Goal: Transaction & Acquisition: Download file/media

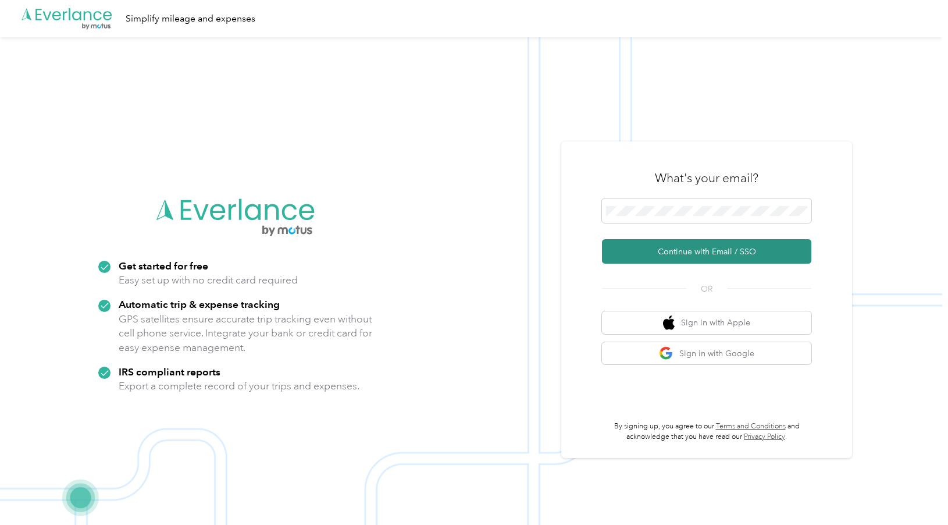
click at [687, 255] on button "Continue with Email / SSO" at bounding box center [706, 251] width 209 height 24
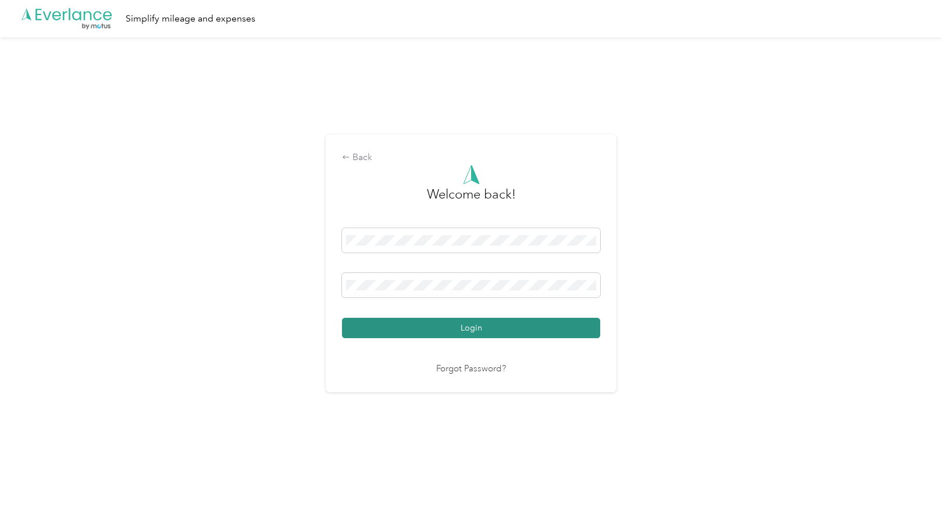
click at [522, 333] on button "Login" at bounding box center [471, 328] width 258 height 20
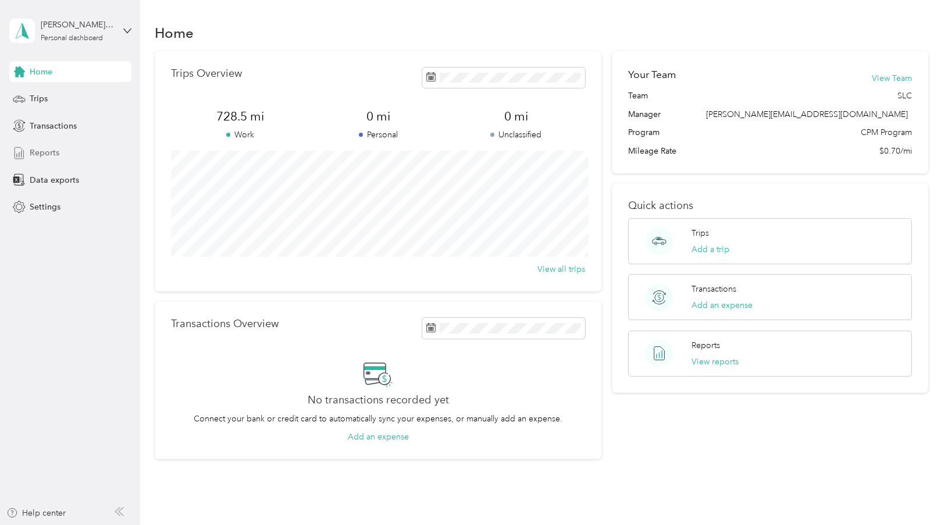
click at [42, 156] on span "Reports" at bounding box center [45, 153] width 30 height 12
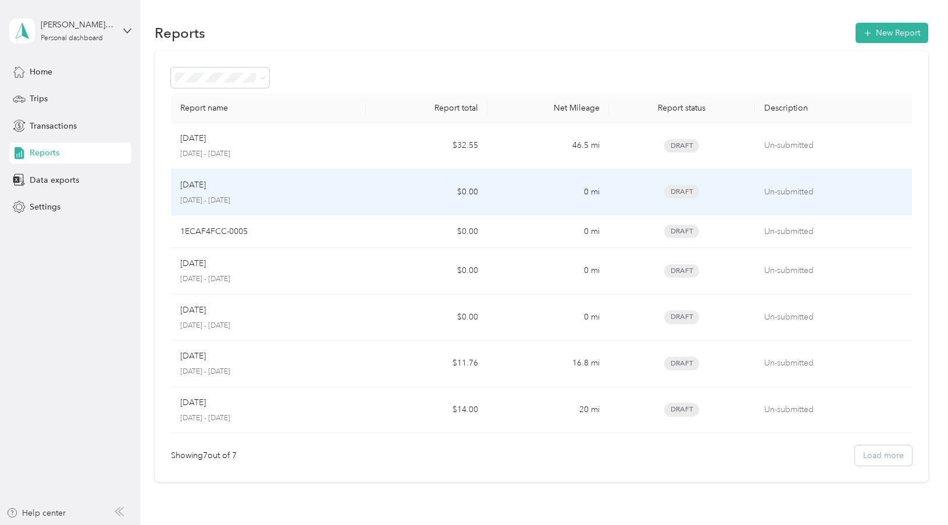
click at [387, 191] on td "$0.00" at bounding box center [427, 192] width 122 height 47
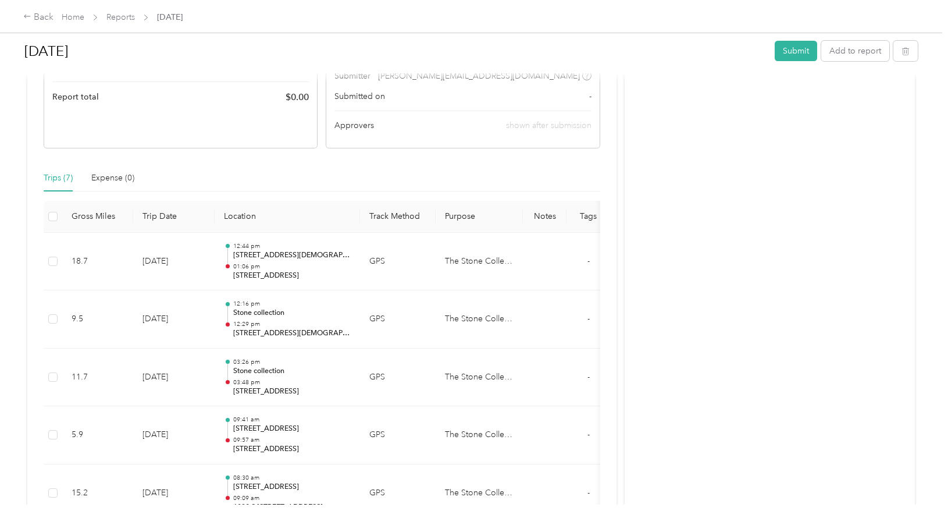
scroll to position [173, 0]
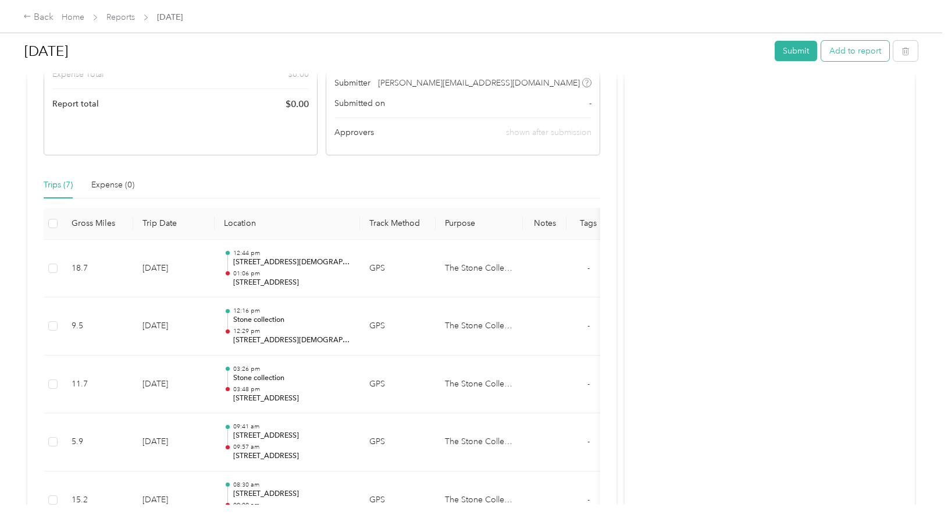
click at [847, 45] on button "Add to report" at bounding box center [855, 51] width 68 height 20
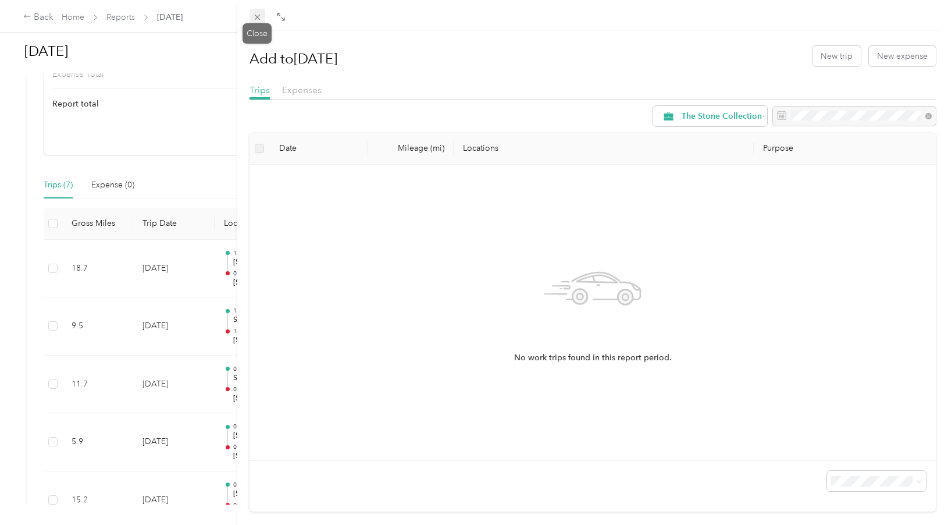
click at [259, 16] on icon at bounding box center [257, 17] width 10 height 10
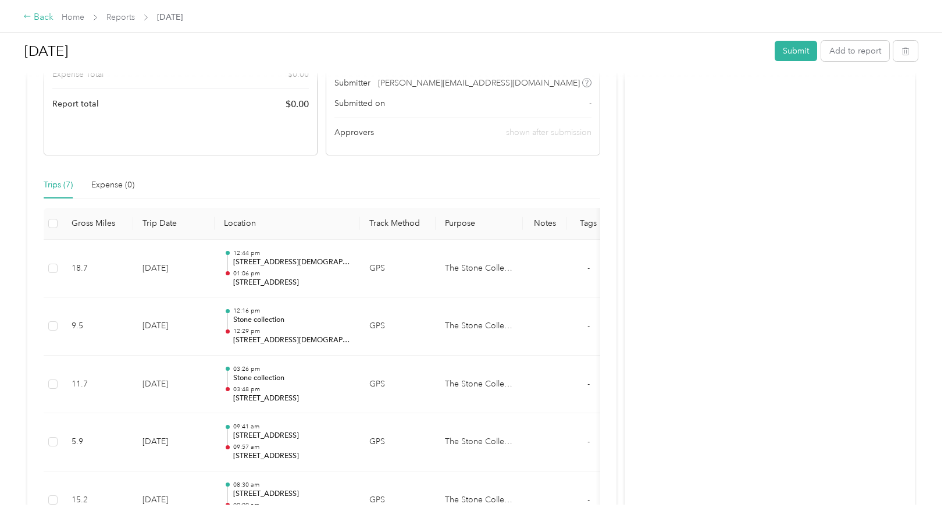
click at [41, 22] on div "Back" at bounding box center [38, 17] width 30 height 14
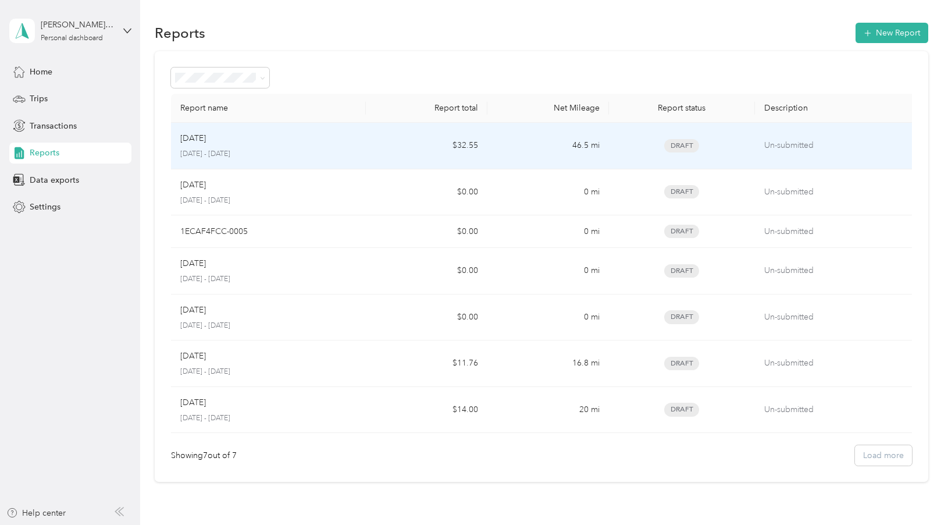
click at [264, 162] on td "Sep [DATE] - [DATE]" at bounding box center [268, 146] width 195 height 47
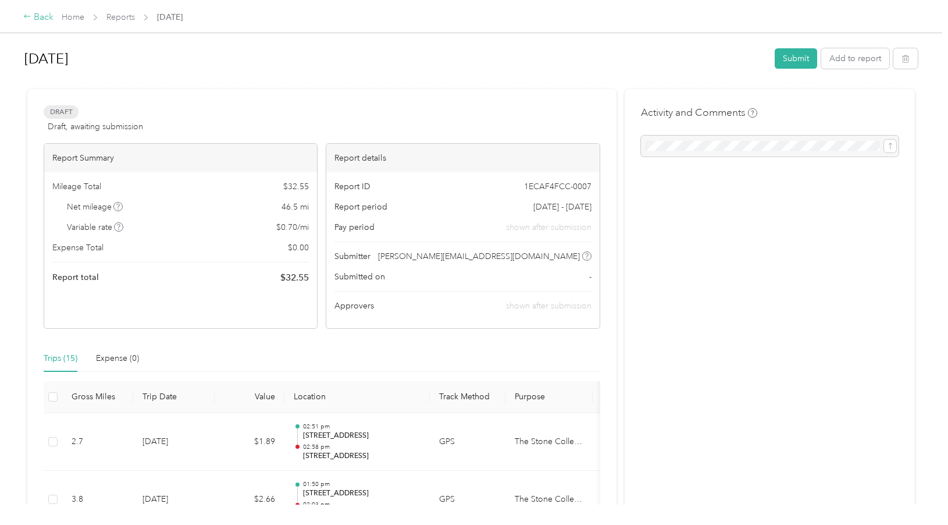
click at [33, 15] on div "Back" at bounding box center [38, 17] width 30 height 14
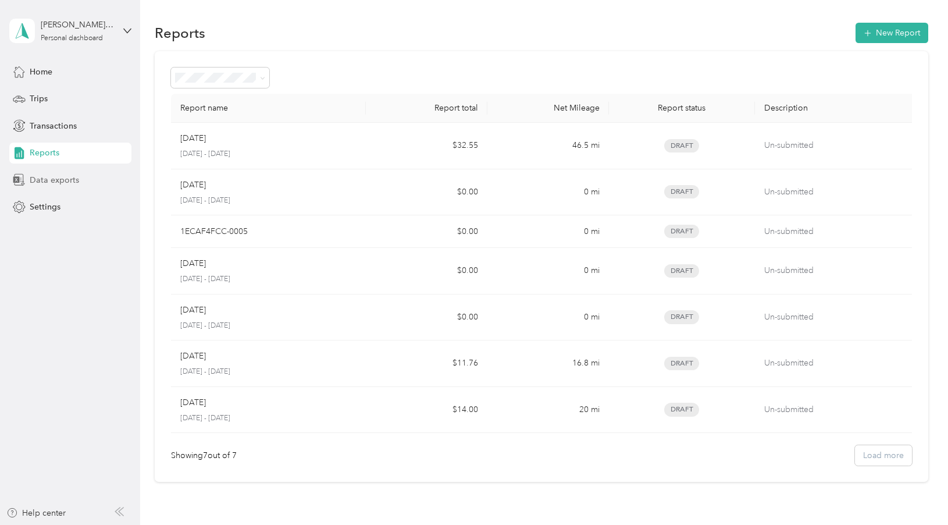
click at [66, 177] on span "Data exports" at bounding box center [54, 180] width 49 height 12
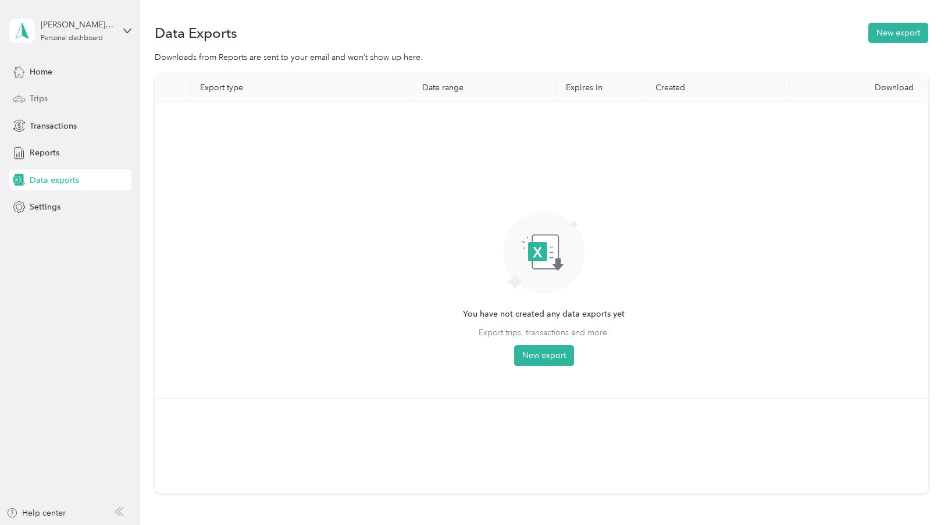
click at [65, 99] on div "Trips" at bounding box center [70, 98] width 122 height 21
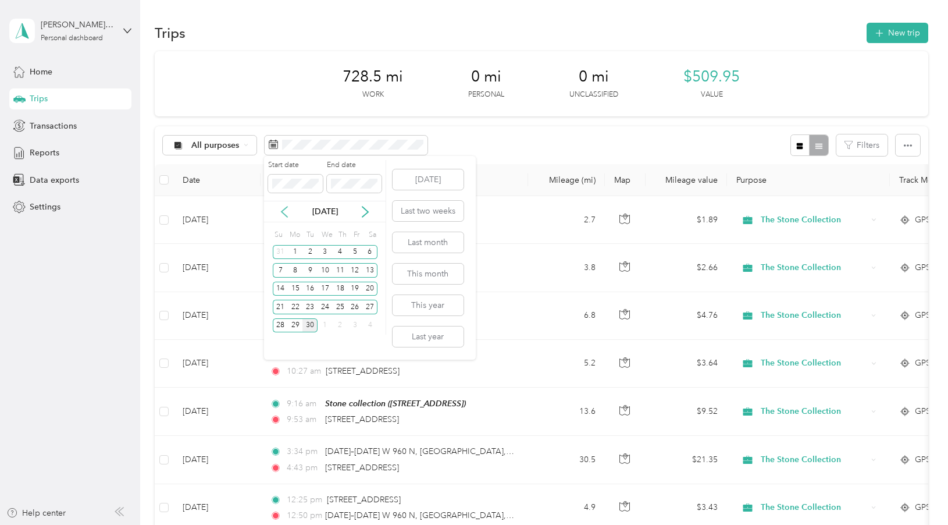
click at [285, 207] on icon at bounding box center [285, 212] width 12 height 12
click at [351, 251] on div "1" at bounding box center [355, 252] width 15 height 15
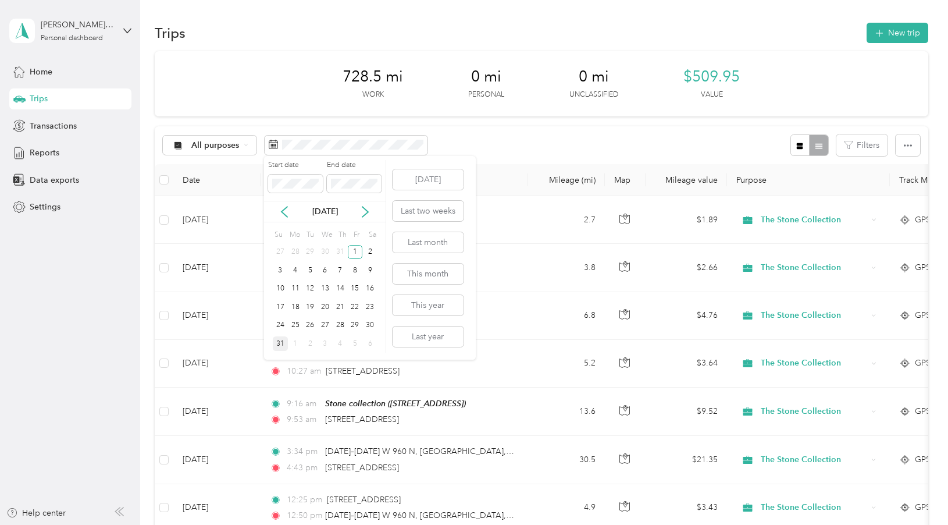
click at [278, 340] on div "31" at bounding box center [280, 343] width 15 height 15
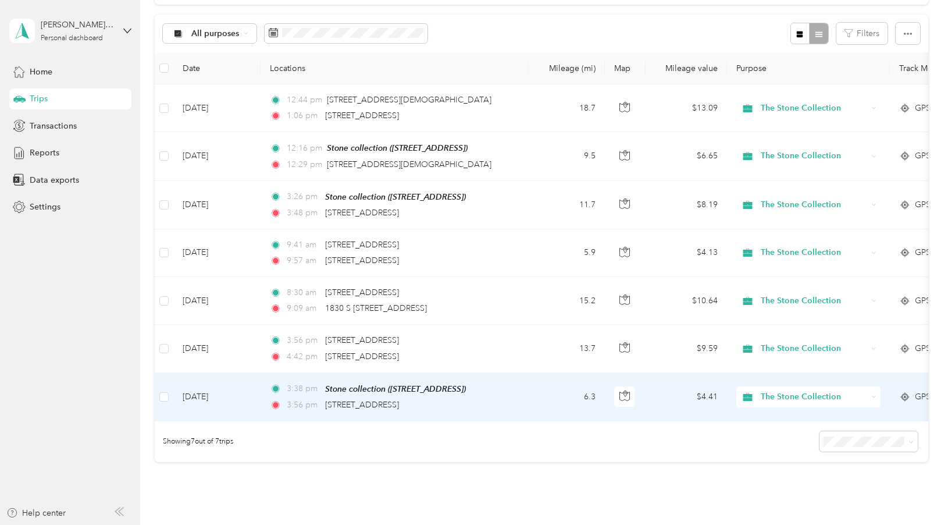
scroll to position [111, 0]
click at [526, 387] on td "3:38 pm Stone collection ([STREET_ADDRESS] , [GEOGRAPHIC_DATA], [GEOGRAPHIC_DAT…" at bounding box center [395, 398] width 268 height 48
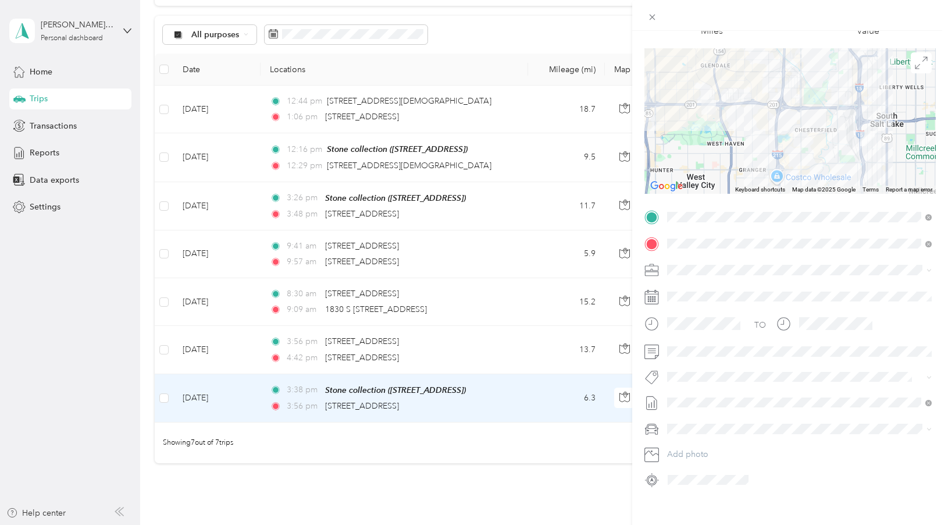
scroll to position [77, 0]
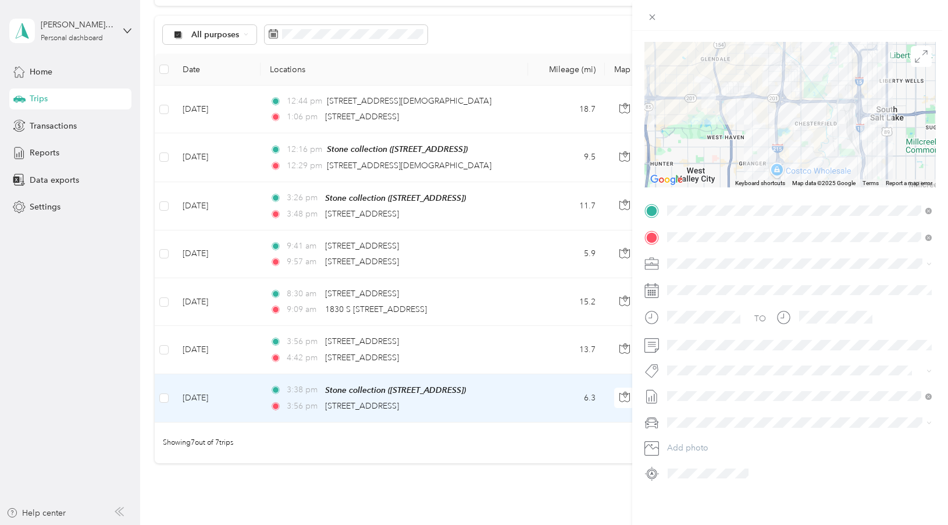
click at [517, 355] on div "Trip details Save This trip cannot be edited because it is either under review,…" at bounding box center [474, 262] width 948 height 525
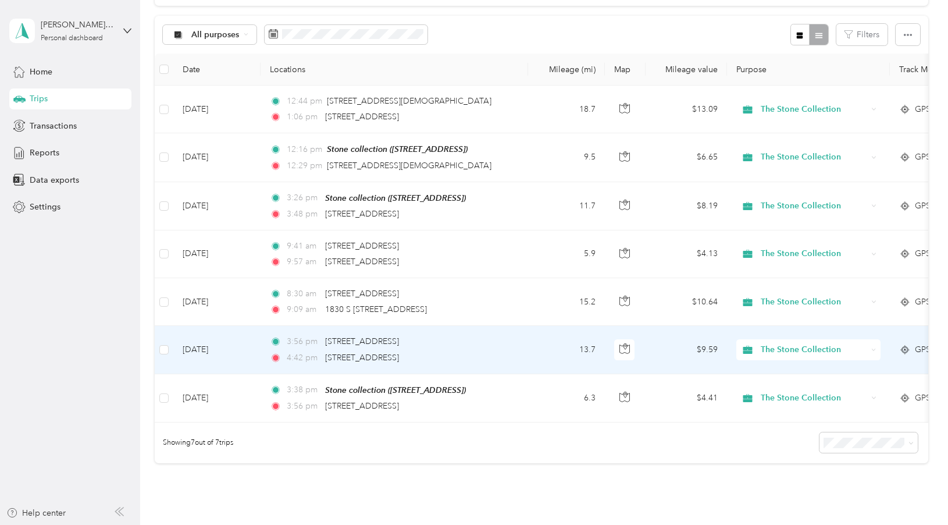
click at [517, 355] on td "3:56 pm [STREET_ADDRESS] 4:42 pm 8645 S [STREET_ADDRESS]" at bounding box center [395, 350] width 268 height 48
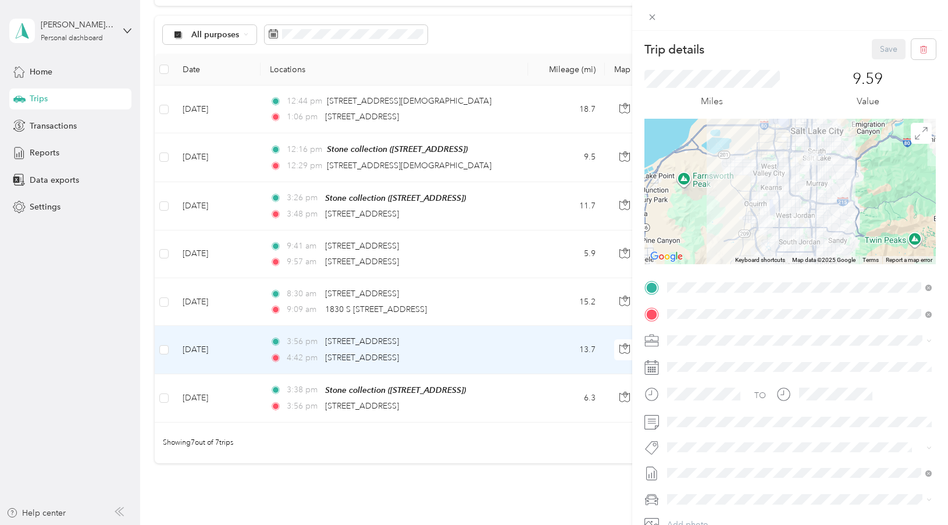
click at [524, 314] on div "Trip details Save This trip cannot be edited because it is either under review,…" at bounding box center [474, 262] width 948 height 525
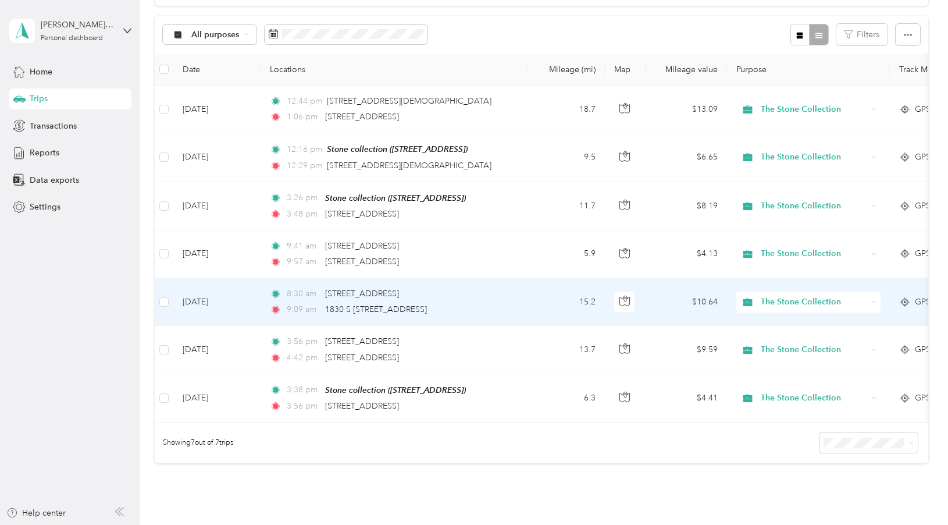
click at [524, 314] on td "8:30 am [STREET_ADDRESS] 9:09 am 1830 S [STREET_ADDRESS]" at bounding box center [395, 302] width 268 height 48
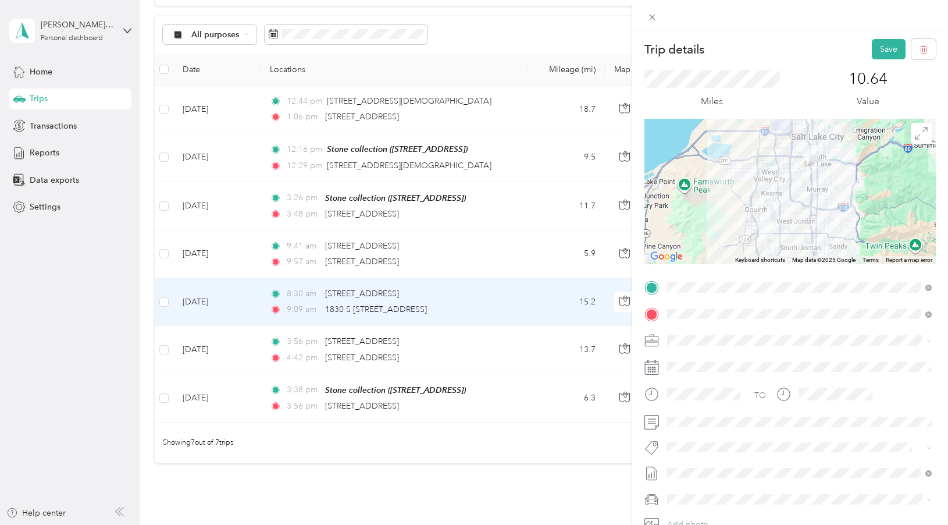
click at [518, 265] on div "Trip details Save This trip cannot be edited because it is either under review,…" at bounding box center [474, 262] width 948 height 525
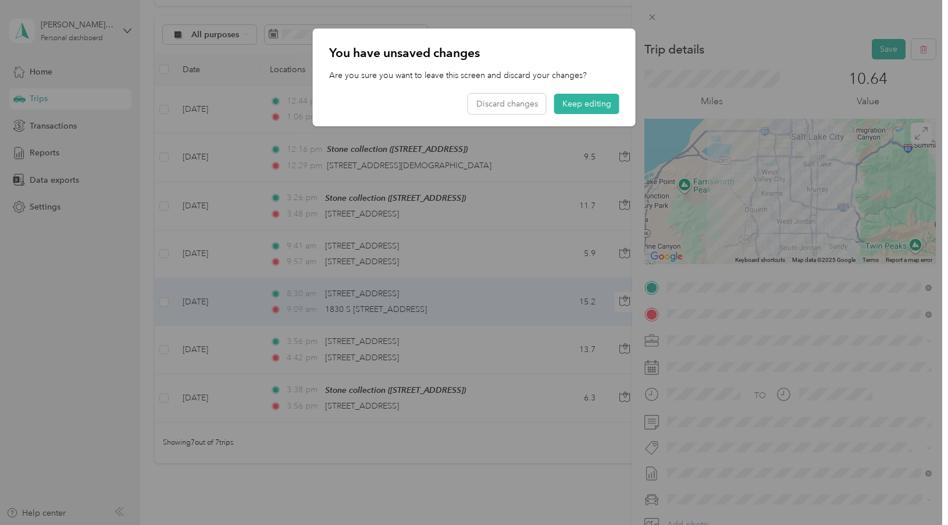
click at [752, 371] on div at bounding box center [474, 262] width 948 height 525
click at [588, 102] on button "Keep editing" at bounding box center [586, 104] width 65 height 20
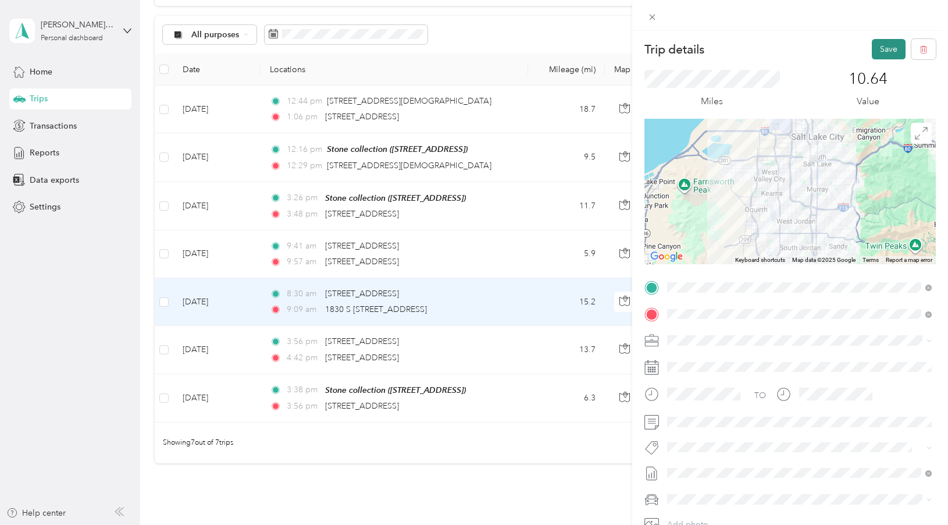
click at [883, 51] on button "Save" at bounding box center [889, 49] width 34 height 20
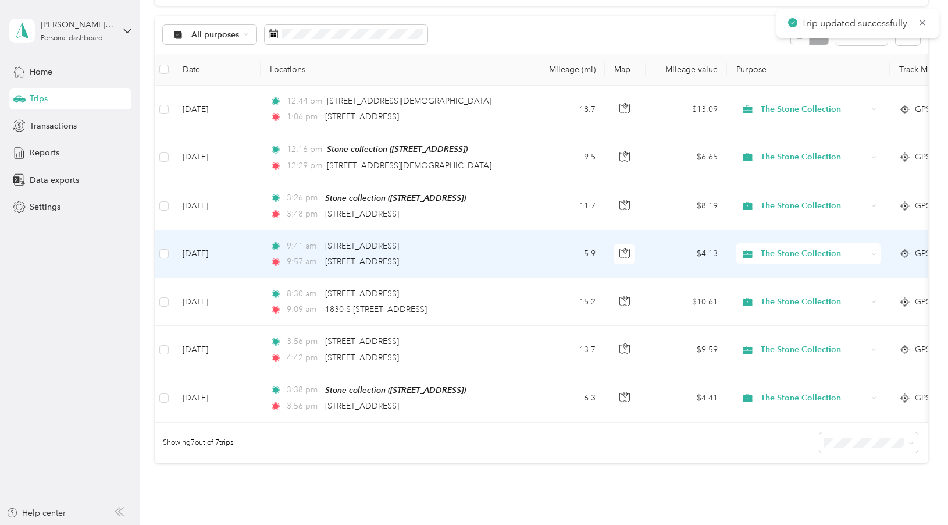
click at [540, 251] on td "5.9" at bounding box center [566, 254] width 77 height 48
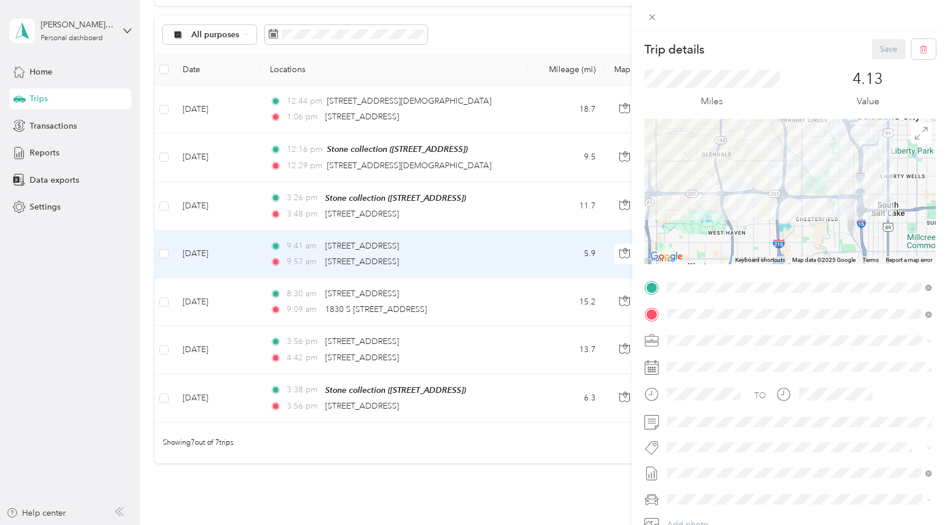
click at [532, 291] on div "Trip details Save This trip cannot be edited because it is either under review,…" at bounding box center [474, 262] width 948 height 525
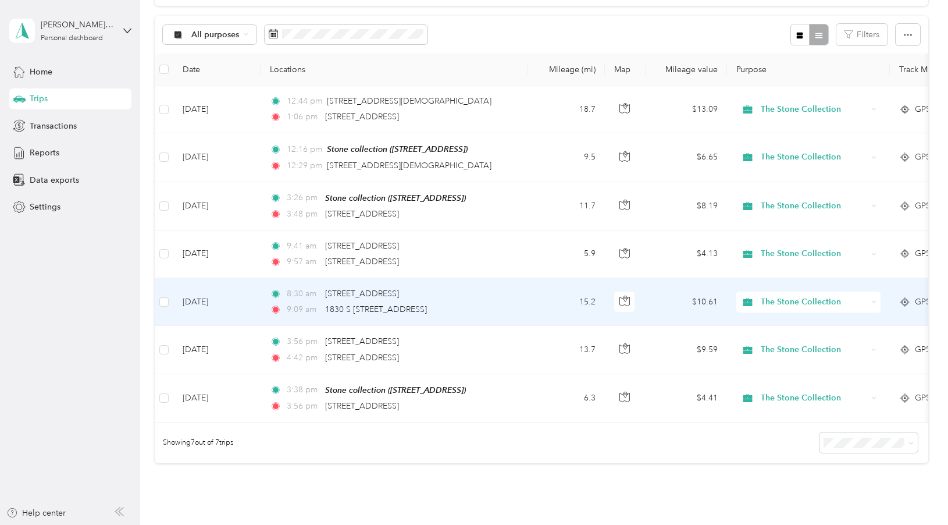
click at [532, 291] on td "15.2" at bounding box center [566, 302] width 77 height 48
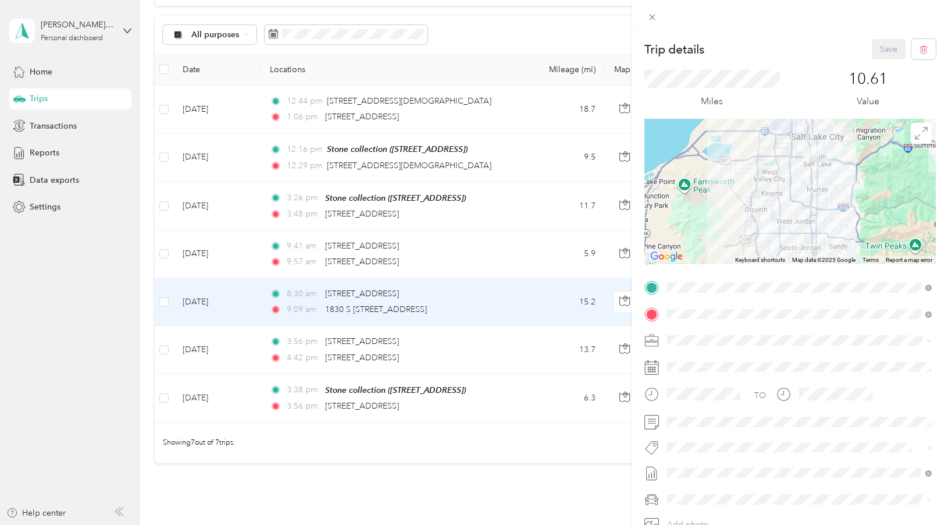
click at [940, 294] on form "Trip details Save This trip cannot be edited because it is either under review,…" at bounding box center [790, 299] width 316 height 520
click at [526, 257] on div "Trip details Save This trip cannot be edited because it is either under review,…" at bounding box center [474, 262] width 948 height 525
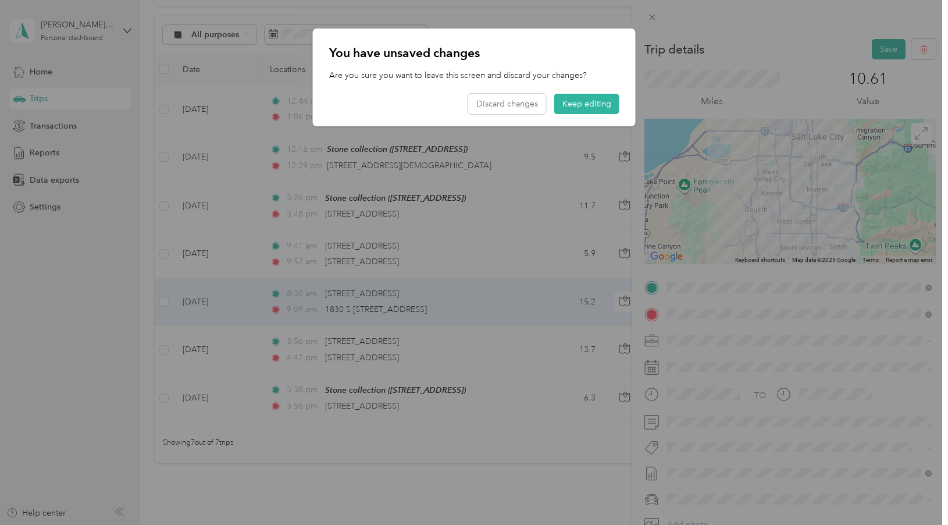
click at [728, 393] on div at bounding box center [474, 262] width 948 height 525
click at [601, 108] on button "Keep editing" at bounding box center [586, 104] width 65 height 20
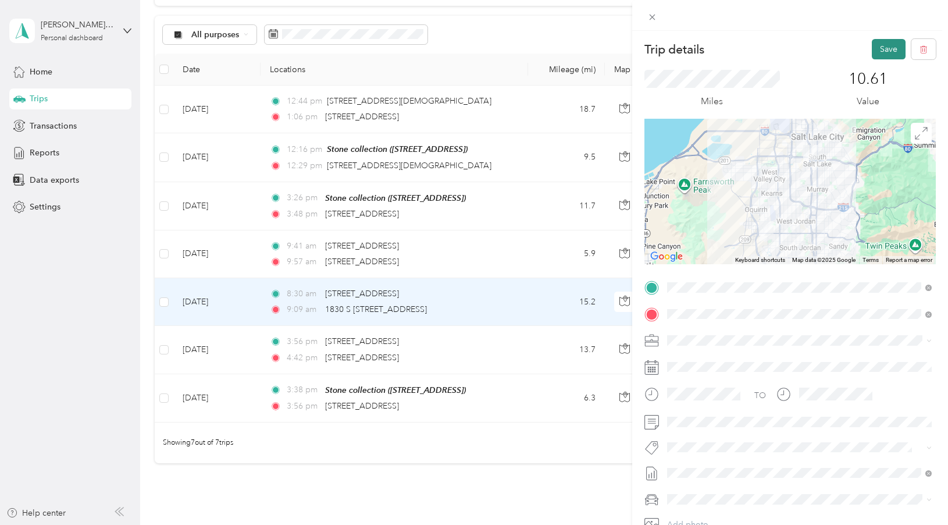
click at [882, 54] on button "Save" at bounding box center [889, 49] width 34 height 20
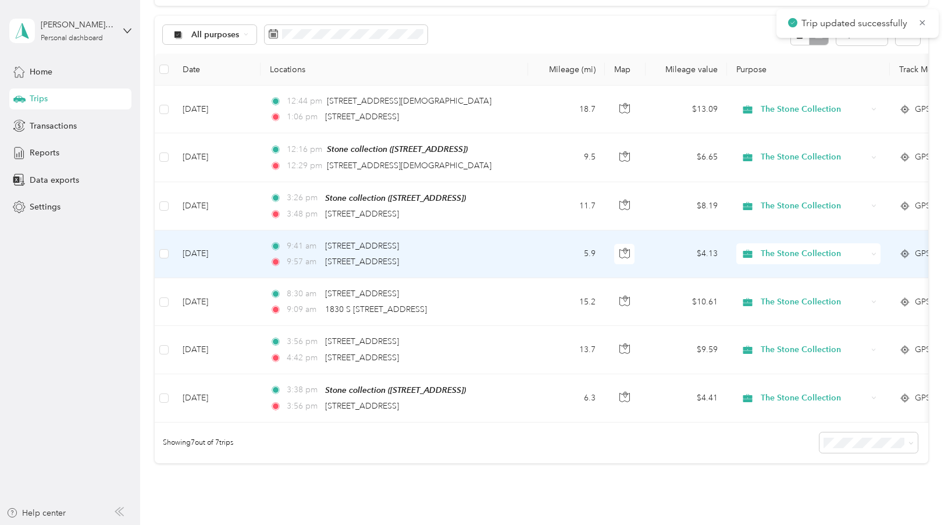
click at [548, 255] on td "5.9" at bounding box center [566, 254] width 77 height 48
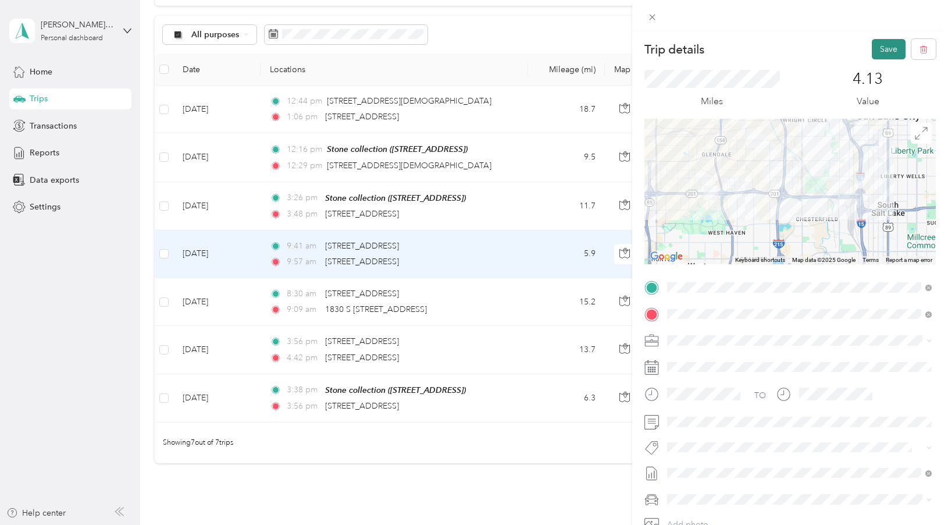
click at [885, 55] on button "Save" at bounding box center [889, 49] width 34 height 20
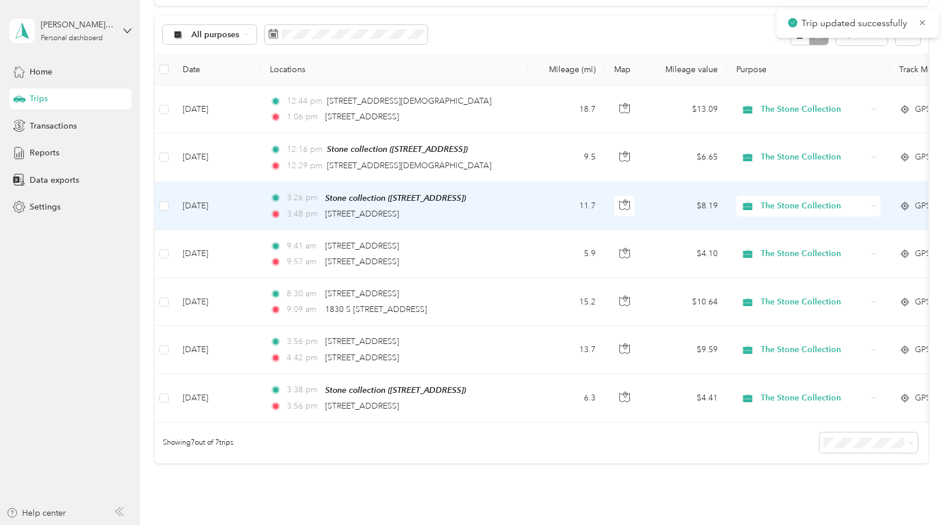
click at [501, 219] on div "3:48 pm [STREET_ADDRESS][PERSON_NAME]" at bounding box center [392, 214] width 244 height 13
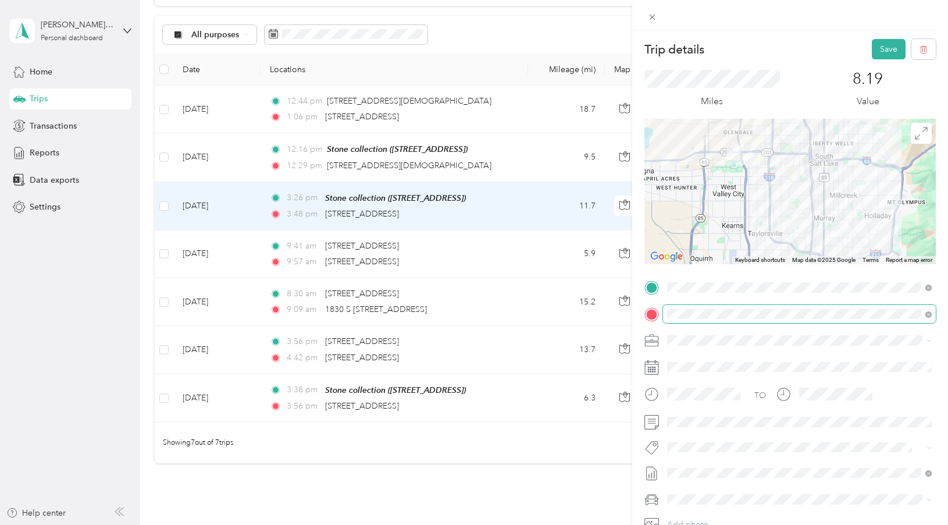
click at [750, 316] on span at bounding box center [799, 314] width 273 height 19
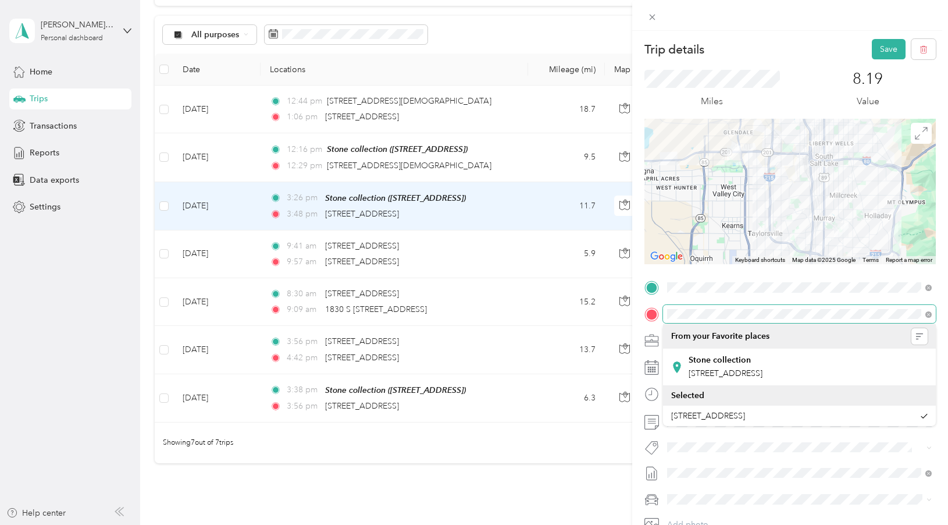
click at [665, 311] on span at bounding box center [799, 314] width 273 height 19
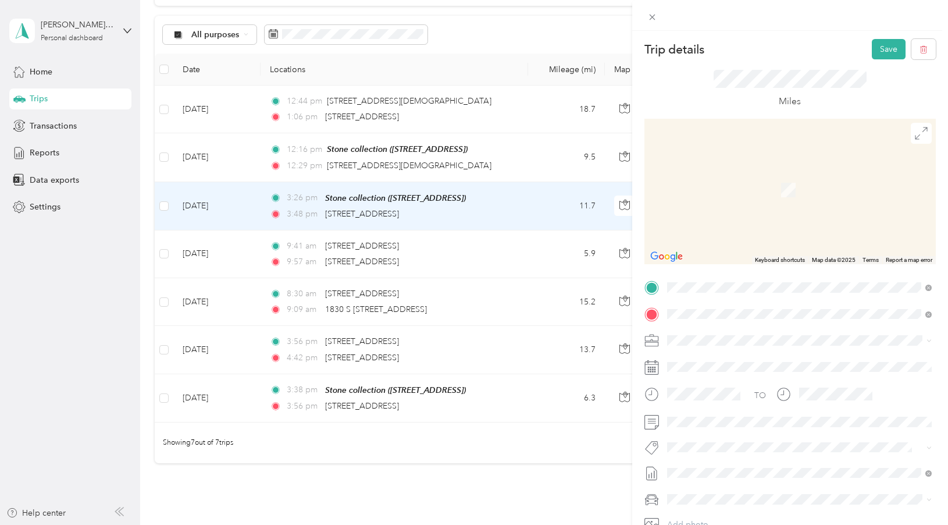
click at [944, 321] on form "Trip details Save This trip cannot be edited because it is either under review,…" at bounding box center [790, 299] width 316 height 520
drag, startPoint x: 415, startPoint y: 212, endPoint x: 393, endPoint y: 212, distance: 22.7
click at [393, 212] on div "Trip details Save This trip cannot be edited because it is either under review,…" at bounding box center [474, 262] width 948 height 525
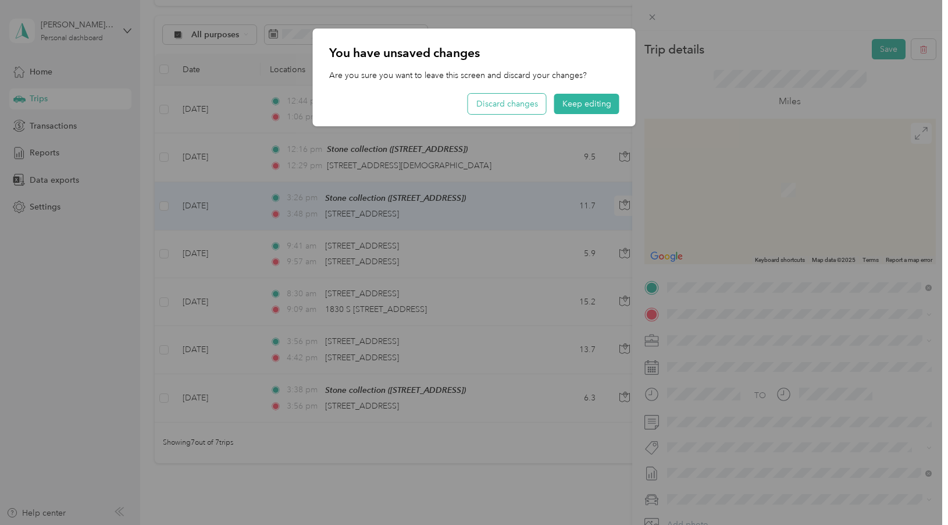
click at [513, 105] on button "Discard changes" at bounding box center [507, 104] width 78 height 20
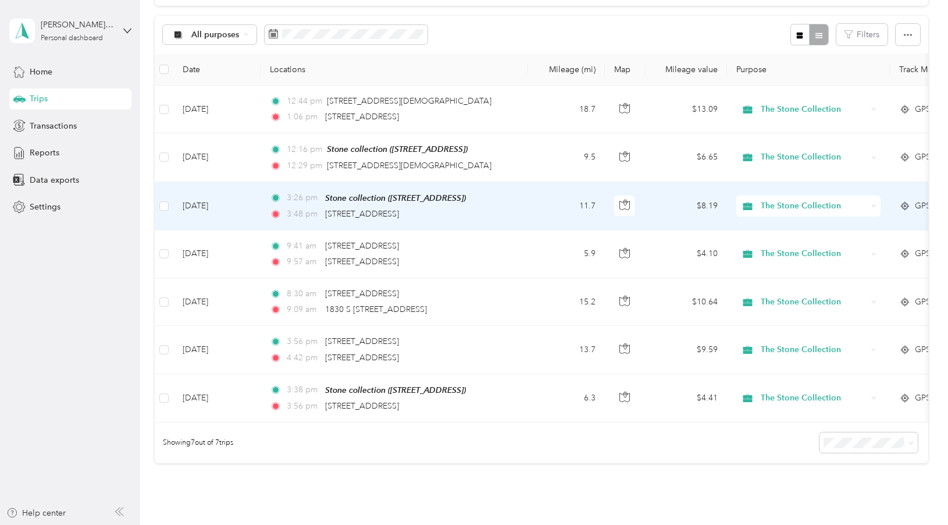
click at [506, 223] on td "3:26 pm Stone collection ([STREET_ADDRESS] , [GEOGRAPHIC_DATA], [GEOGRAPHIC_DAT…" at bounding box center [395, 206] width 268 height 48
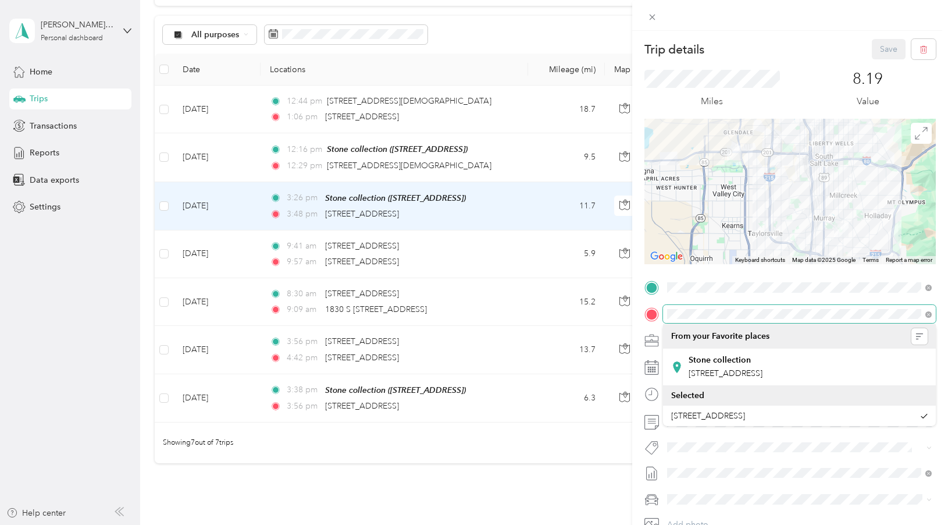
click at [666, 309] on span at bounding box center [799, 314] width 273 height 19
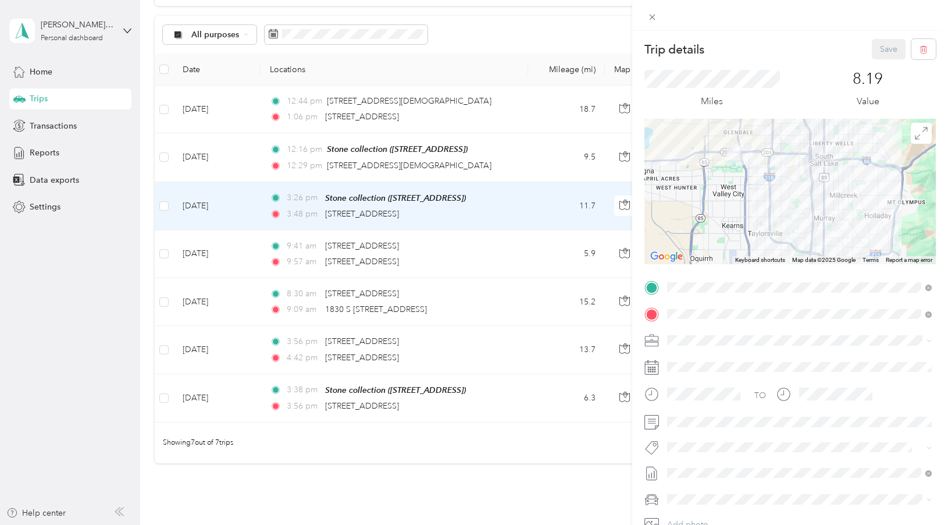
click at [521, 172] on div "Trip details Save This trip cannot be edited because it is either under review,…" at bounding box center [474, 262] width 948 height 525
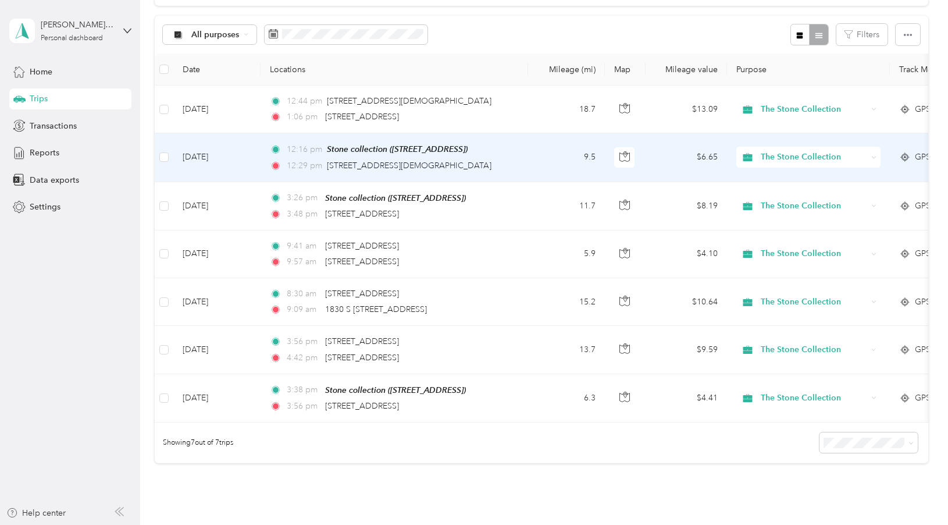
click at [522, 161] on td "12:16 pm Stone collection ([STREET_ADDRESS] , [GEOGRAPHIC_DATA], [GEOGRAPHIC_DA…" at bounding box center [395, 157] width 268 height 48
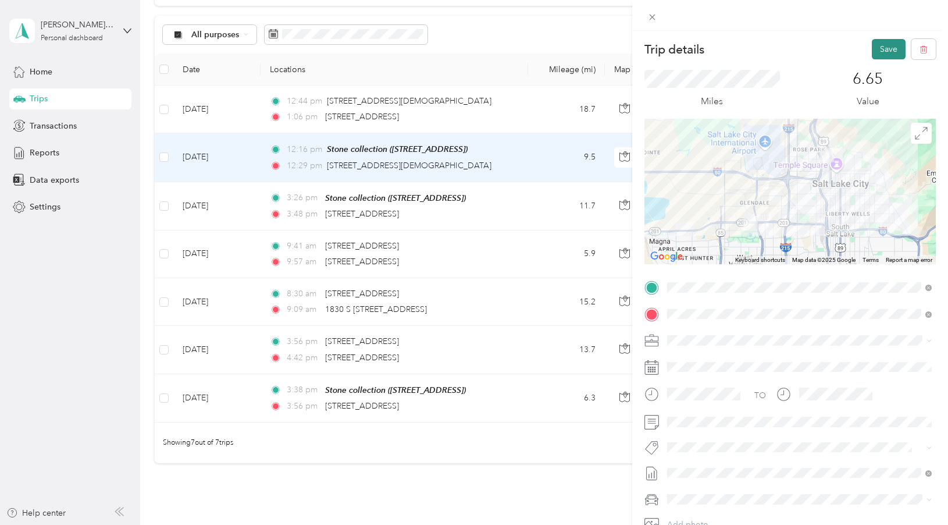
click at [882, 51] on button "Save" at bounding box center [889, 49] width 34 height 20
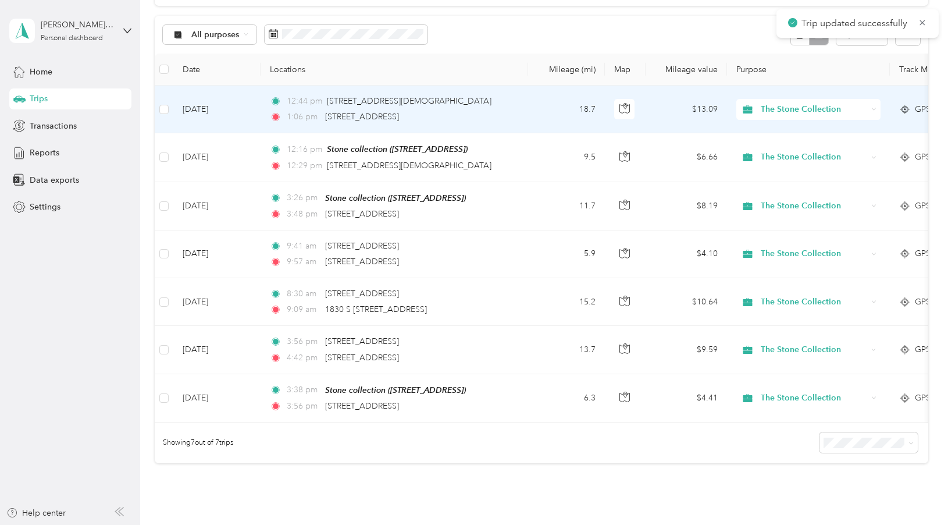
click at [504, 112] on div "1:06 pm [STREET_ADDRESS]" at bounding box center [392, 117] width 244 height 13
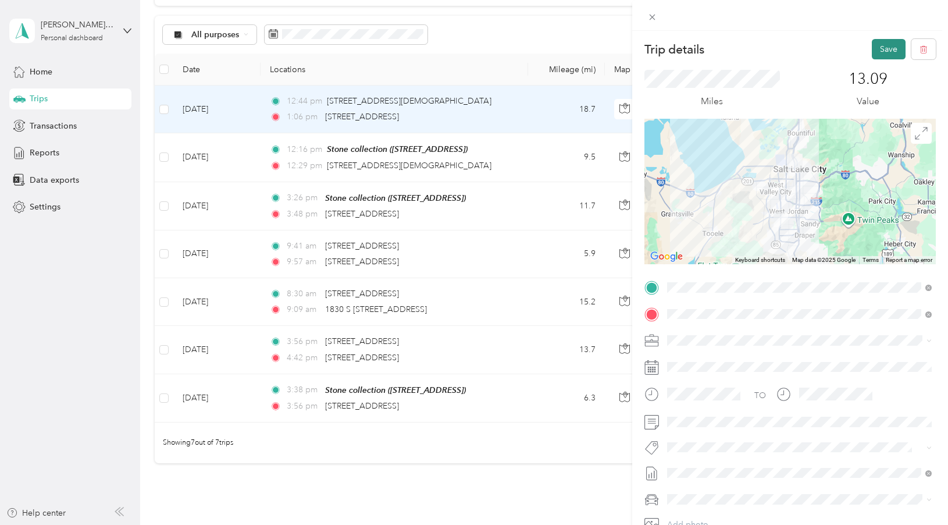
click at [883, 51] on button "Save" at bounding box center [889, 49] width 34 height 20
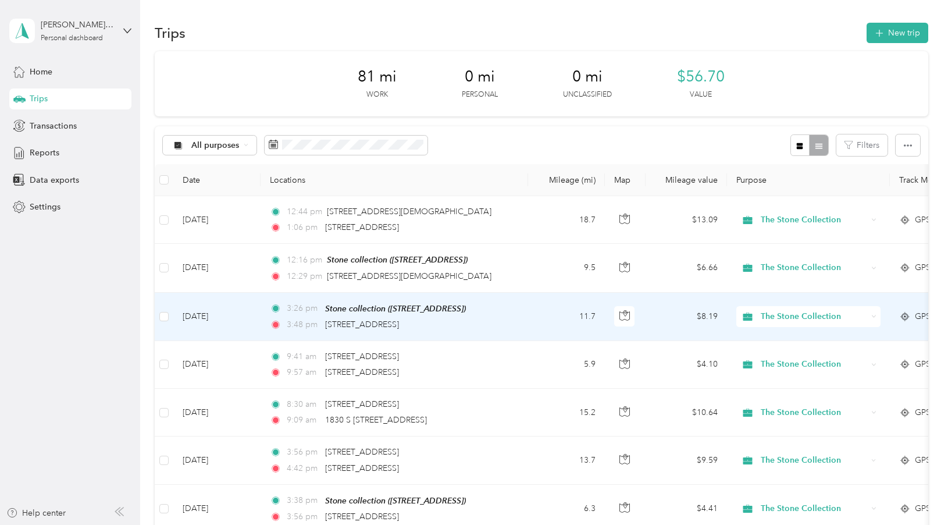
click at [524, 309] on td "3:26 pm Stone collection ([STREET_ADDRESS] , [GEOGRAPHIC_DATA], [GEOGRAPHIC_DAT…" at bounding box center [395, 317] width 268 height 48
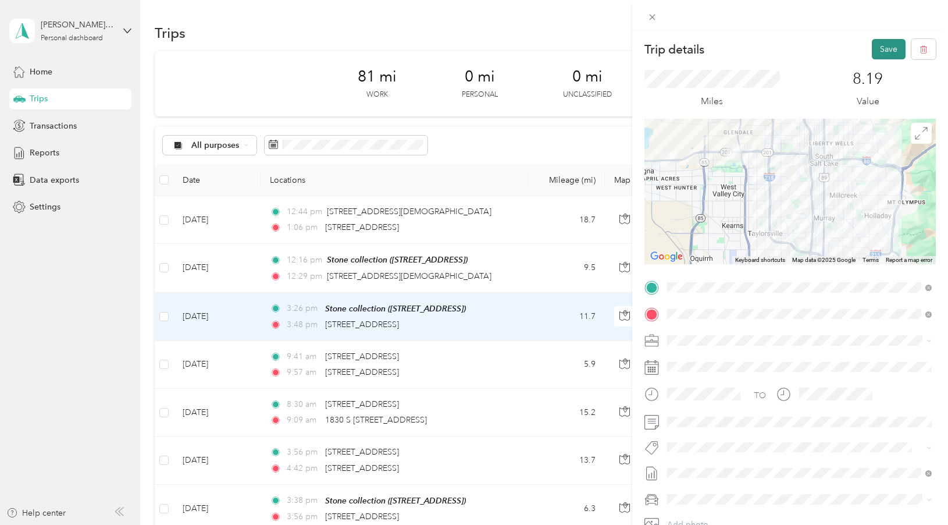
click at [884, 49] on button "Save" at bounding box center [889, 49] width 34 height 20
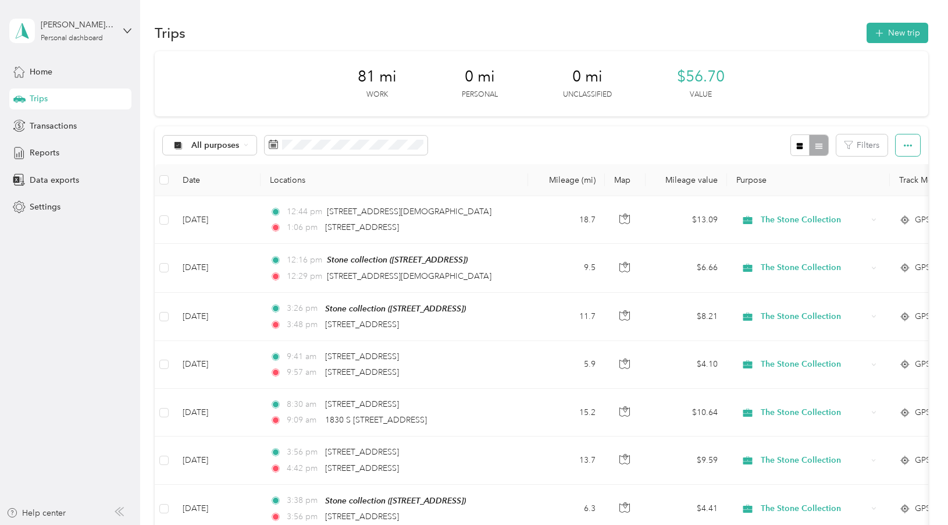
click at [906, 148] on button "button" at bounding box center [908, 145] width 24 height 22
click at [895, 186] on span "Export" at bounding box center [897, 188] width 24 height 10
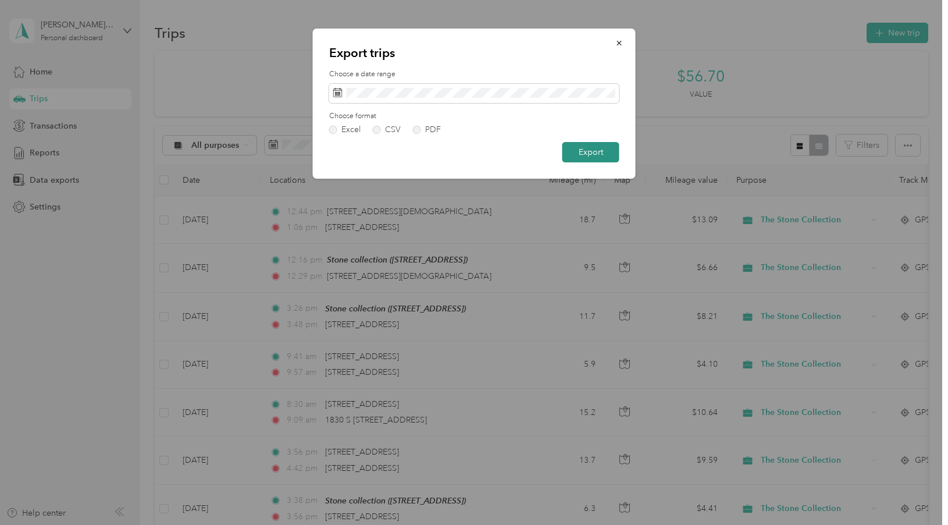
click at [590, 157] on button "Export" at bounding box center [591, 152] width 57 height 20
